Goal: Find specific page/section: Find specific page/section

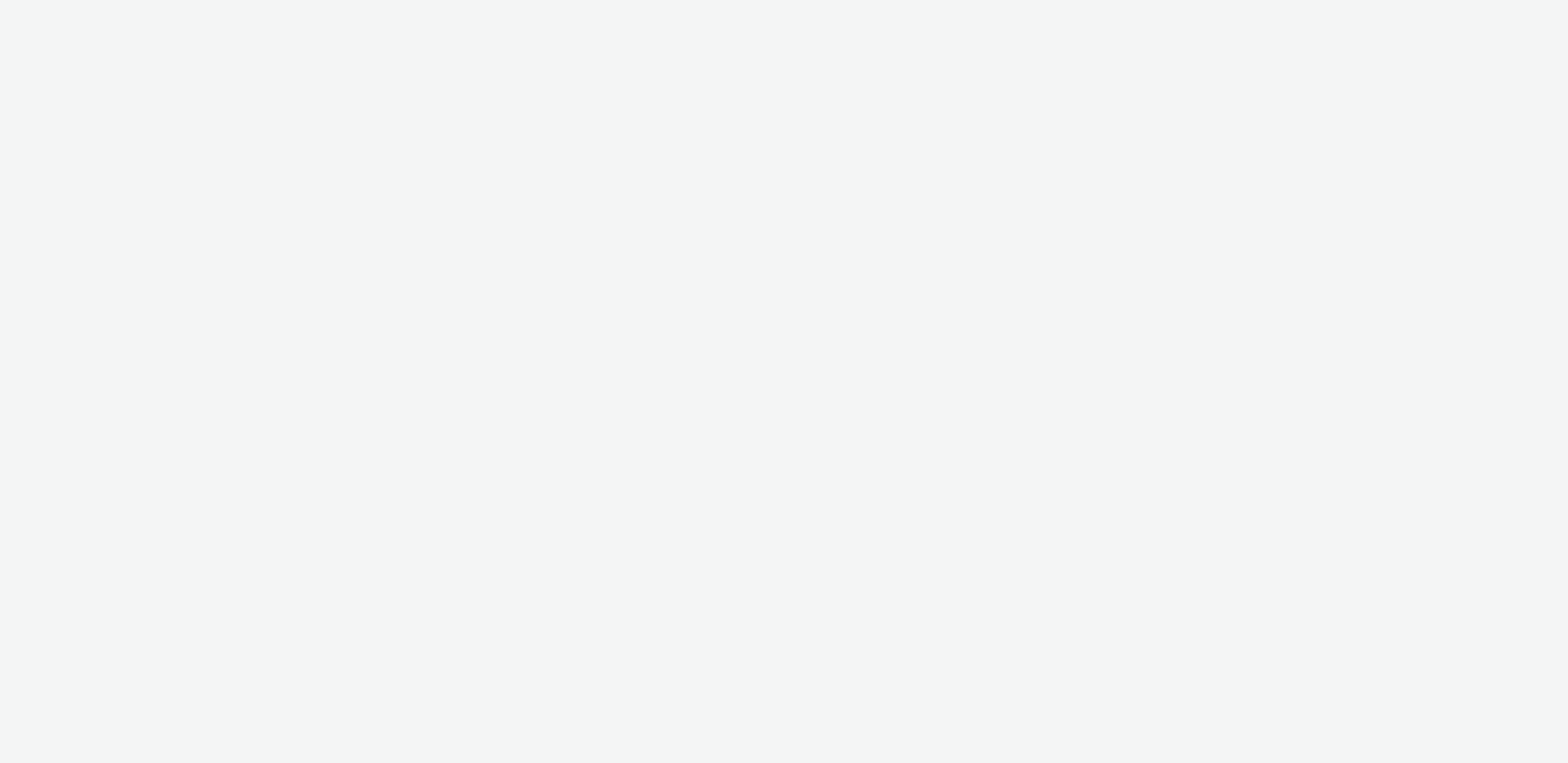
select select "47c37c18-910e-43a3-bb91-a2beb2847406"
select select "b1b940d3-d05b-48b5-821e-f328c33b988b"
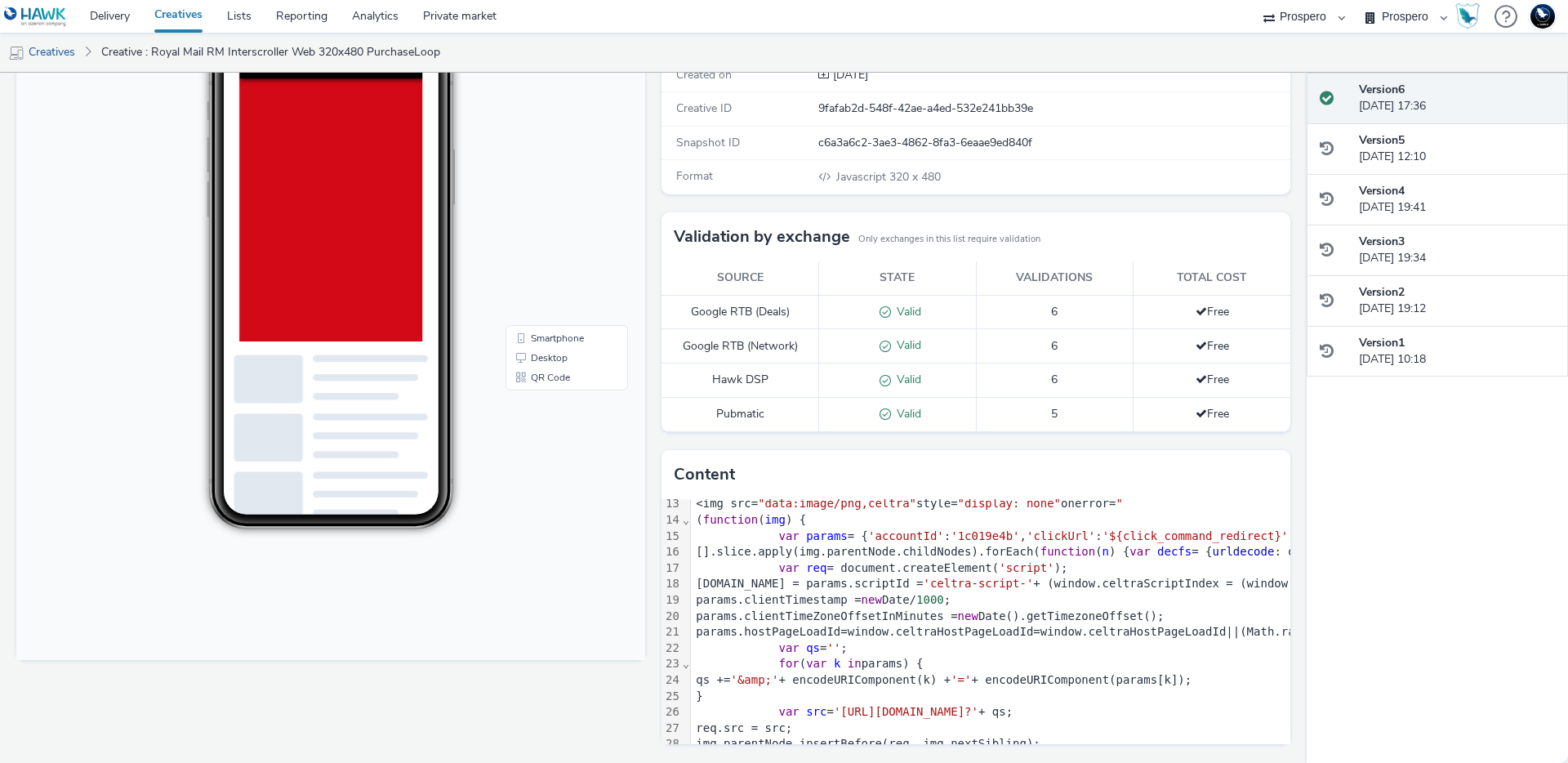
scroll to position [286, 0]
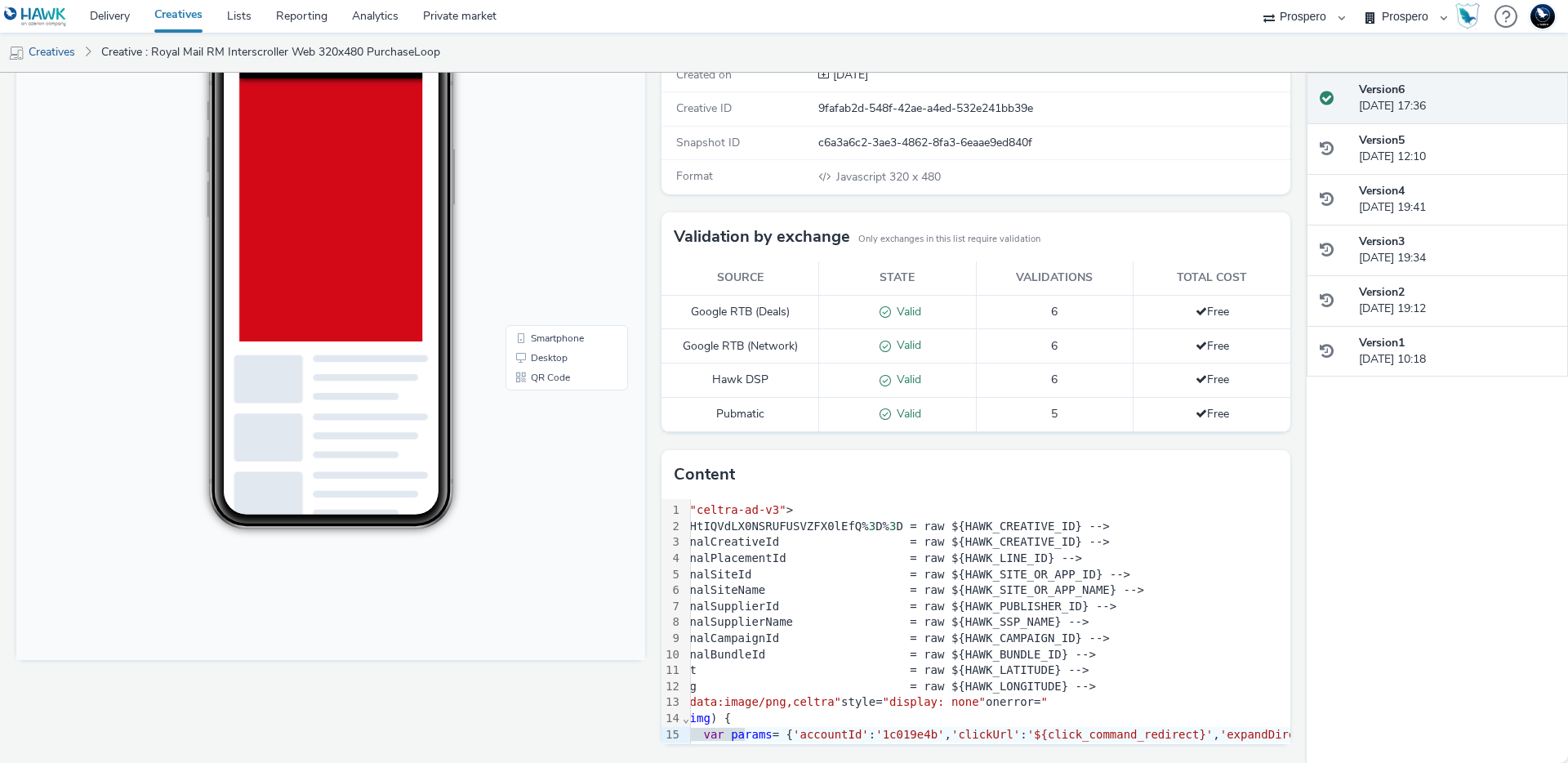
scroll to position [0, 0]
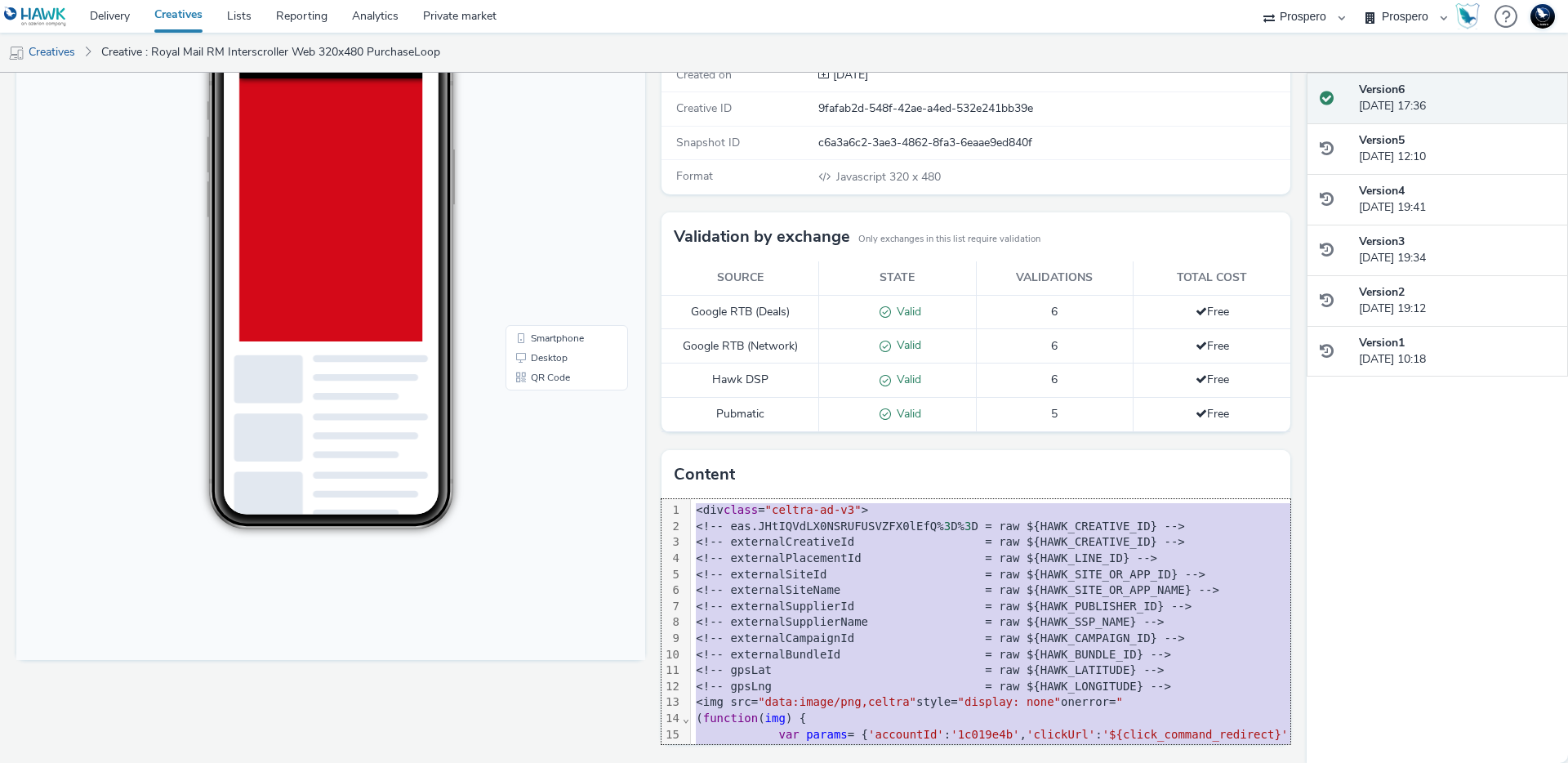
copy div "<div class = "celtra-ad-v3" > <!-- eas.JHtIQVdLX0NSRUFUSVZFX0lEfQ% 3 D% 3 D = r…"
